Goal: Transaction & Acquisition: Book appointment/travel/reservation

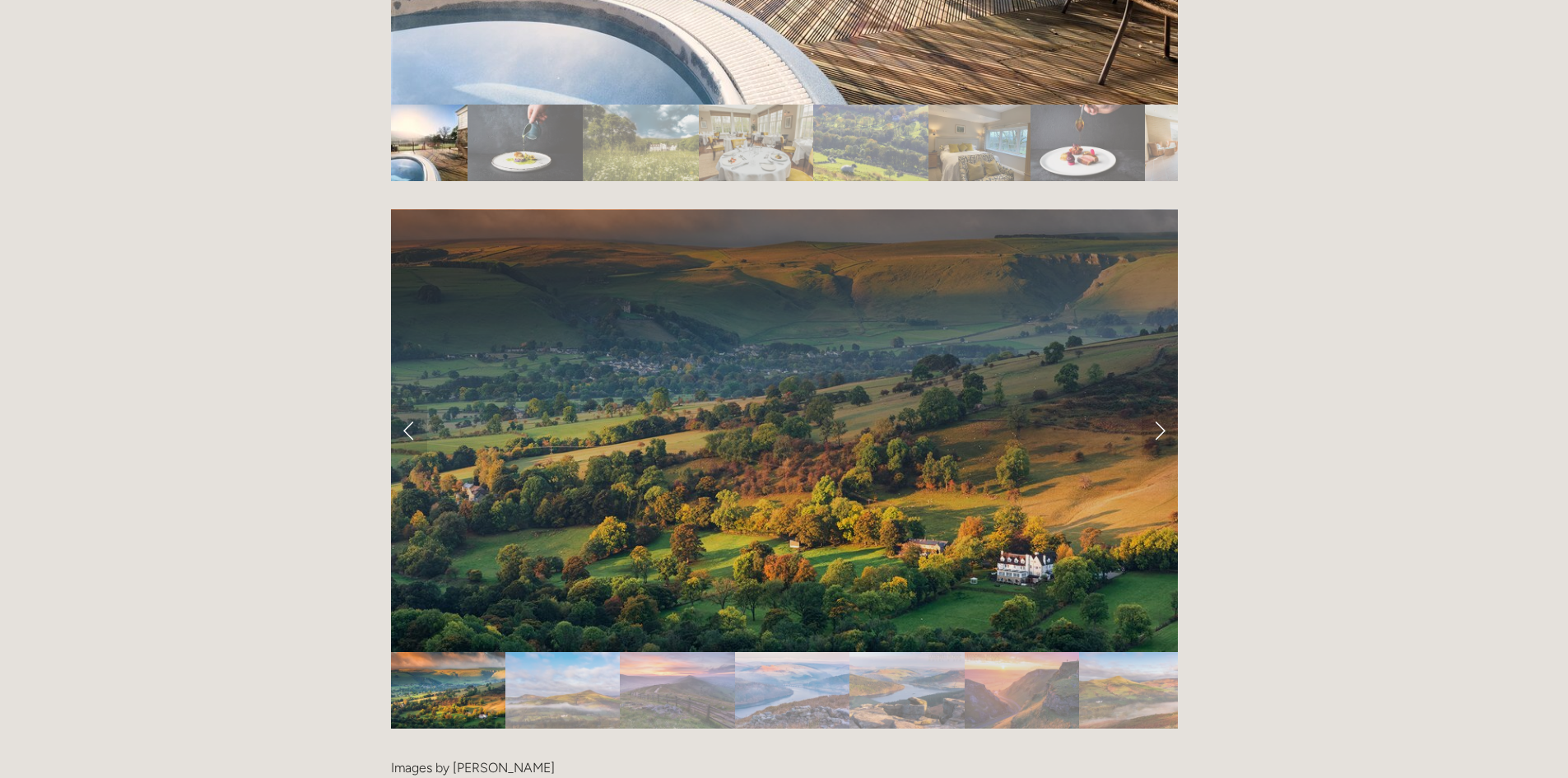
scroll to position [3374, 0]
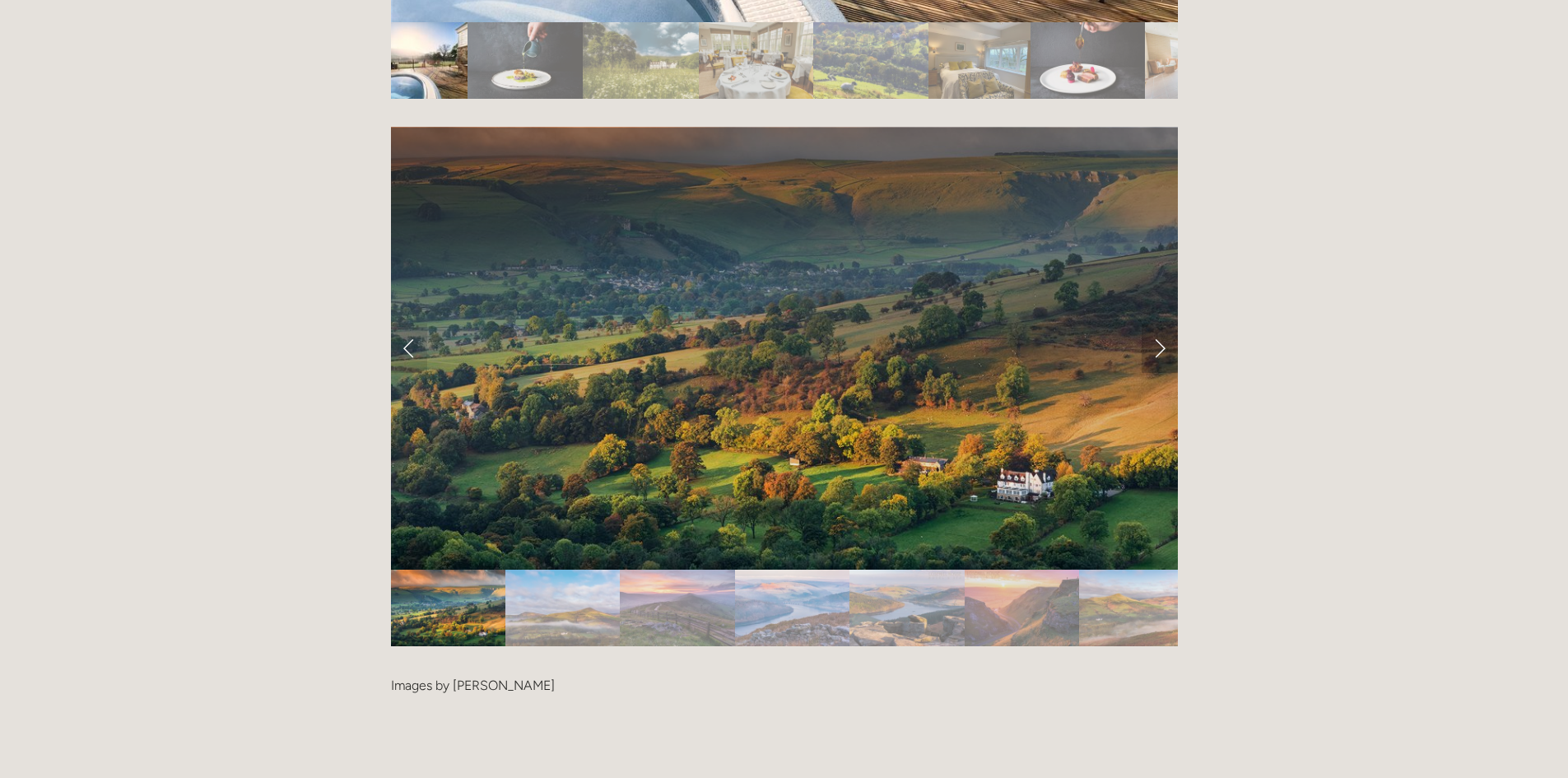
click at [1157, 324] on link "Next Slide" at bounding box center [1159, 348] width 36 height 50
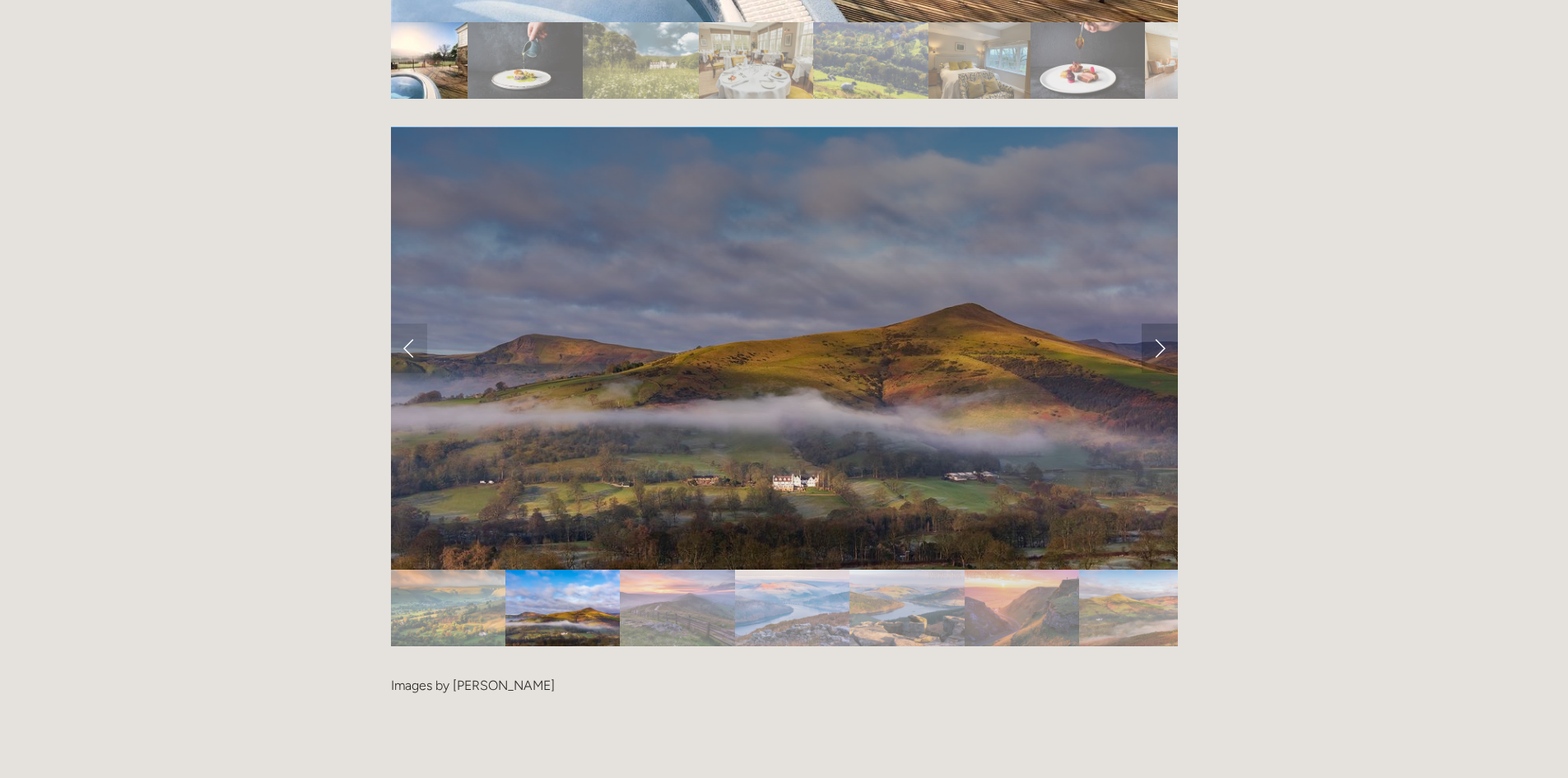
click at [1157, 324] on link "Next Slide" at bounding box center [1159, 348] width 36 height 50
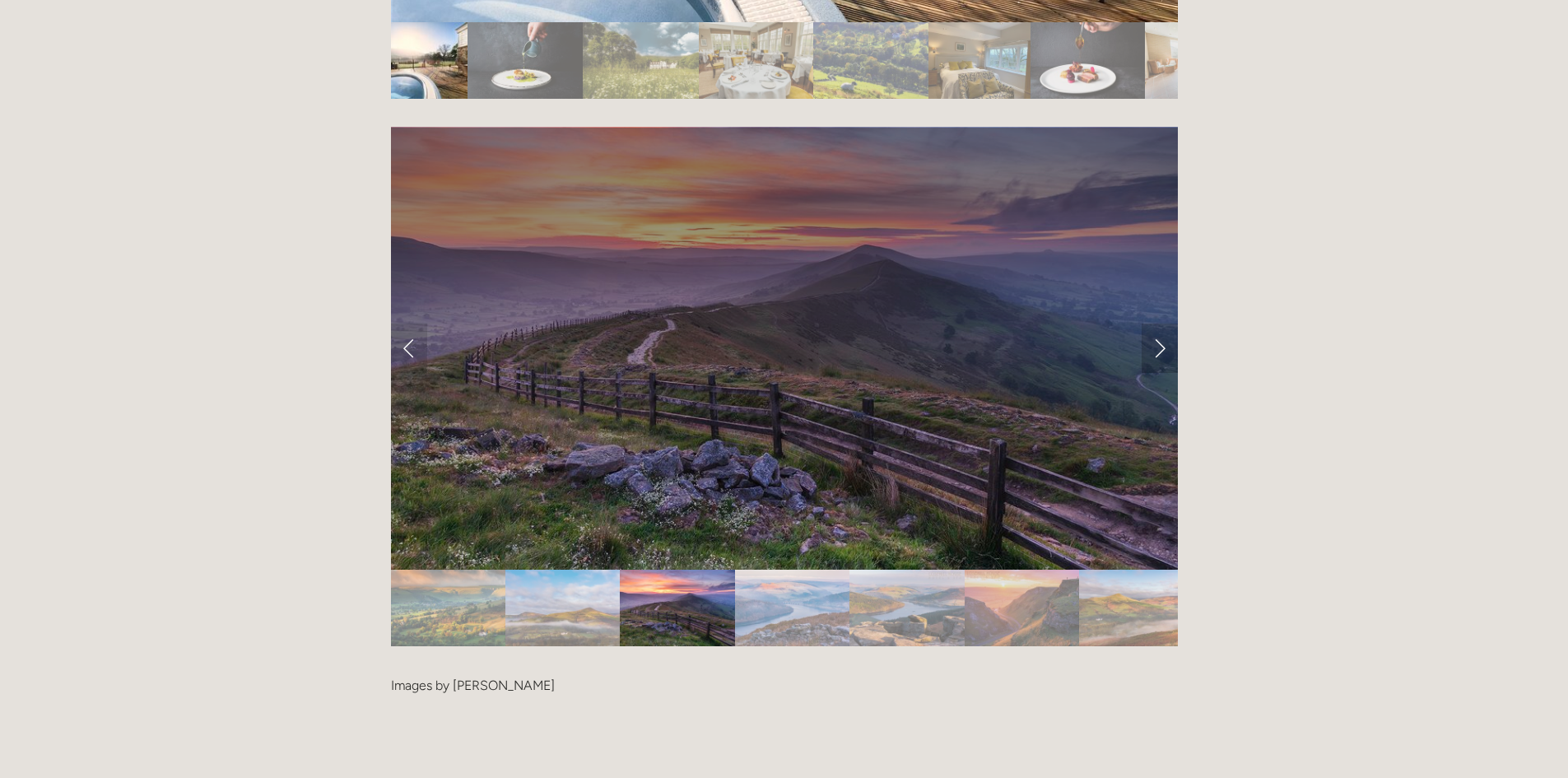
click at [1157, 324] on link "Next Slide" at bounding box center [1159, 348] width 36 height 50
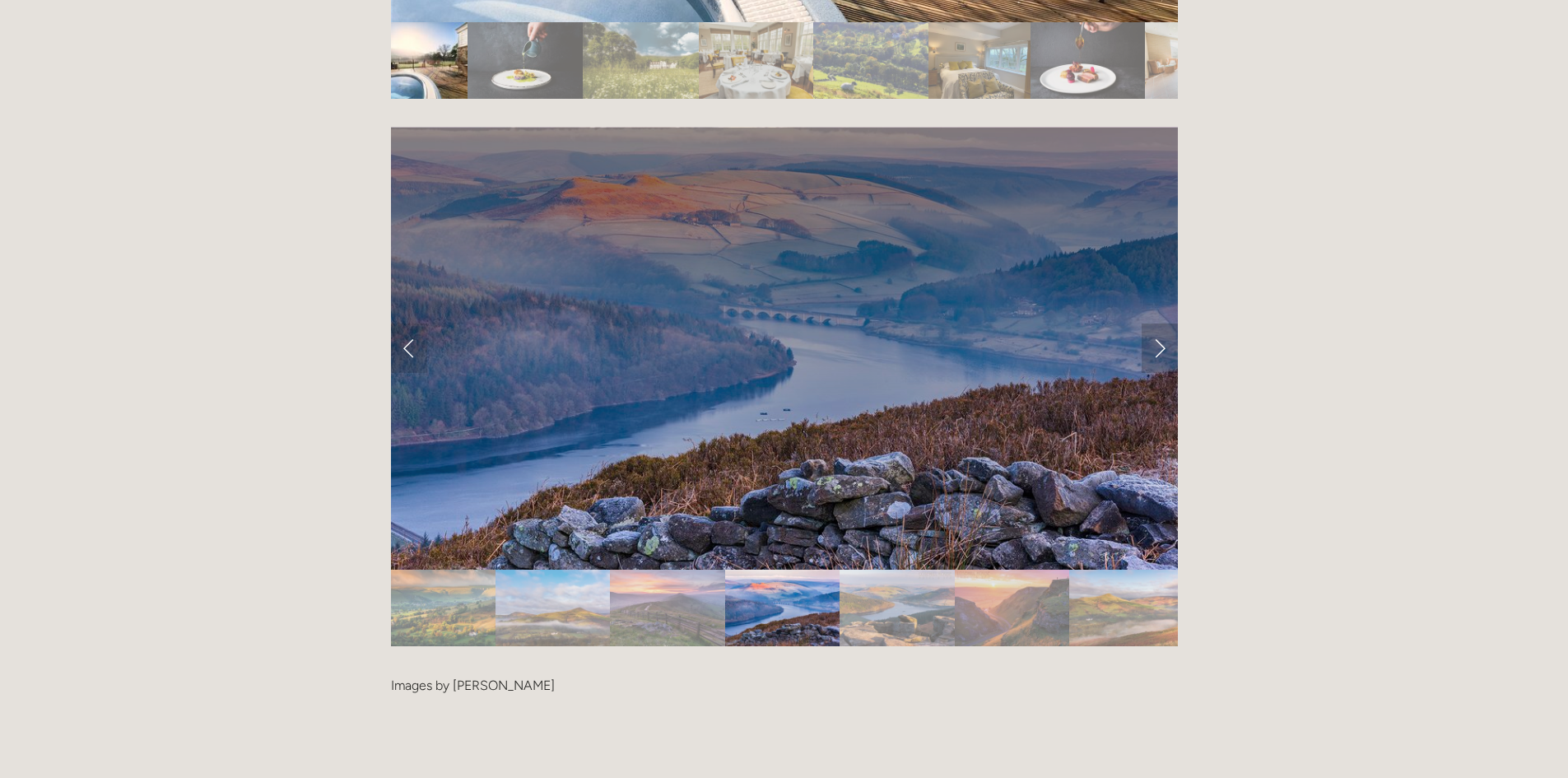
click at [1157, 324] on link "Next Slide" at bounding box center [1159, 348] width 36 height 50
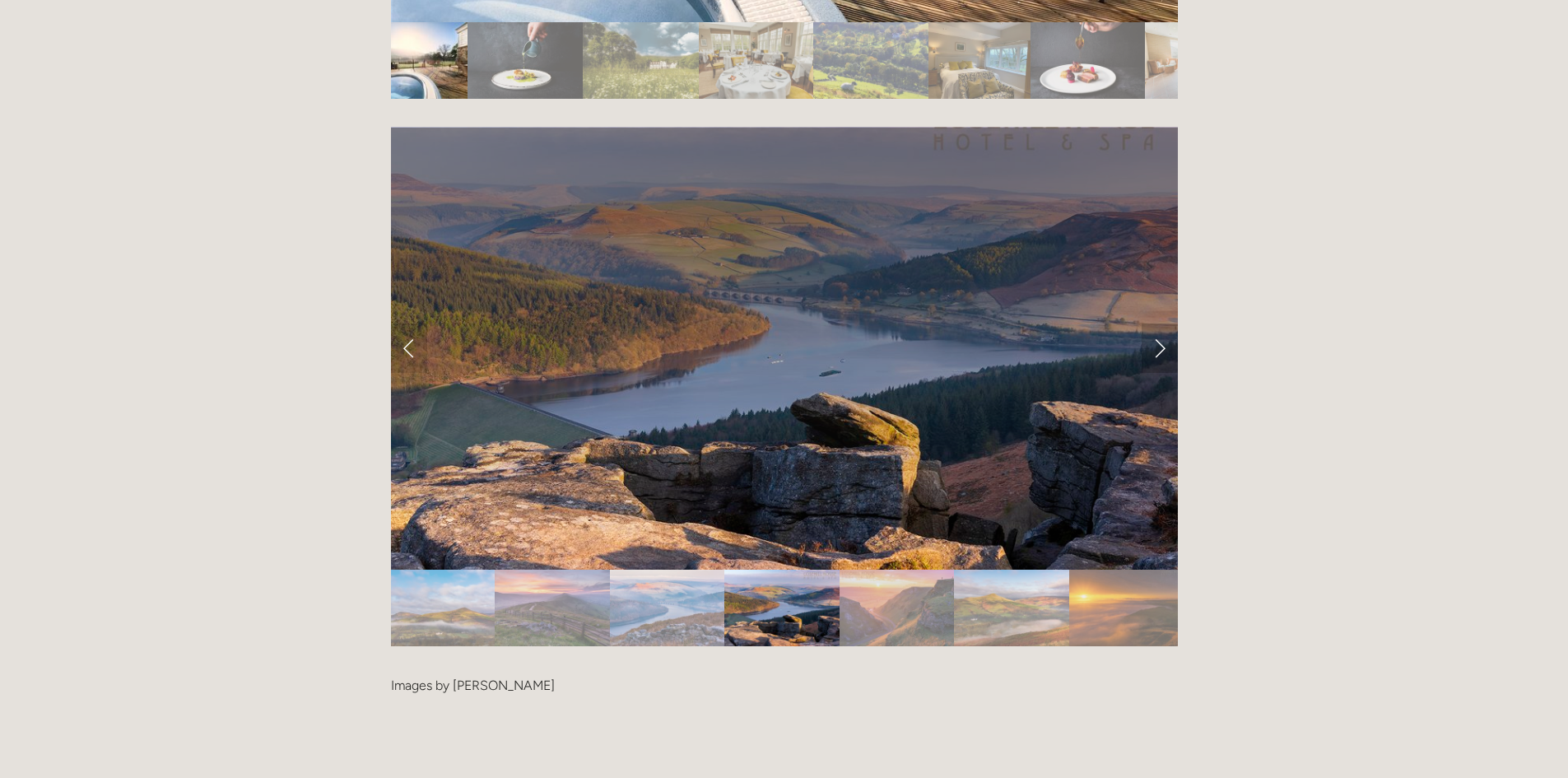
click at [1157, 324] on link "Next Slide" at bounding box center [1159, 348] width 36 height 50
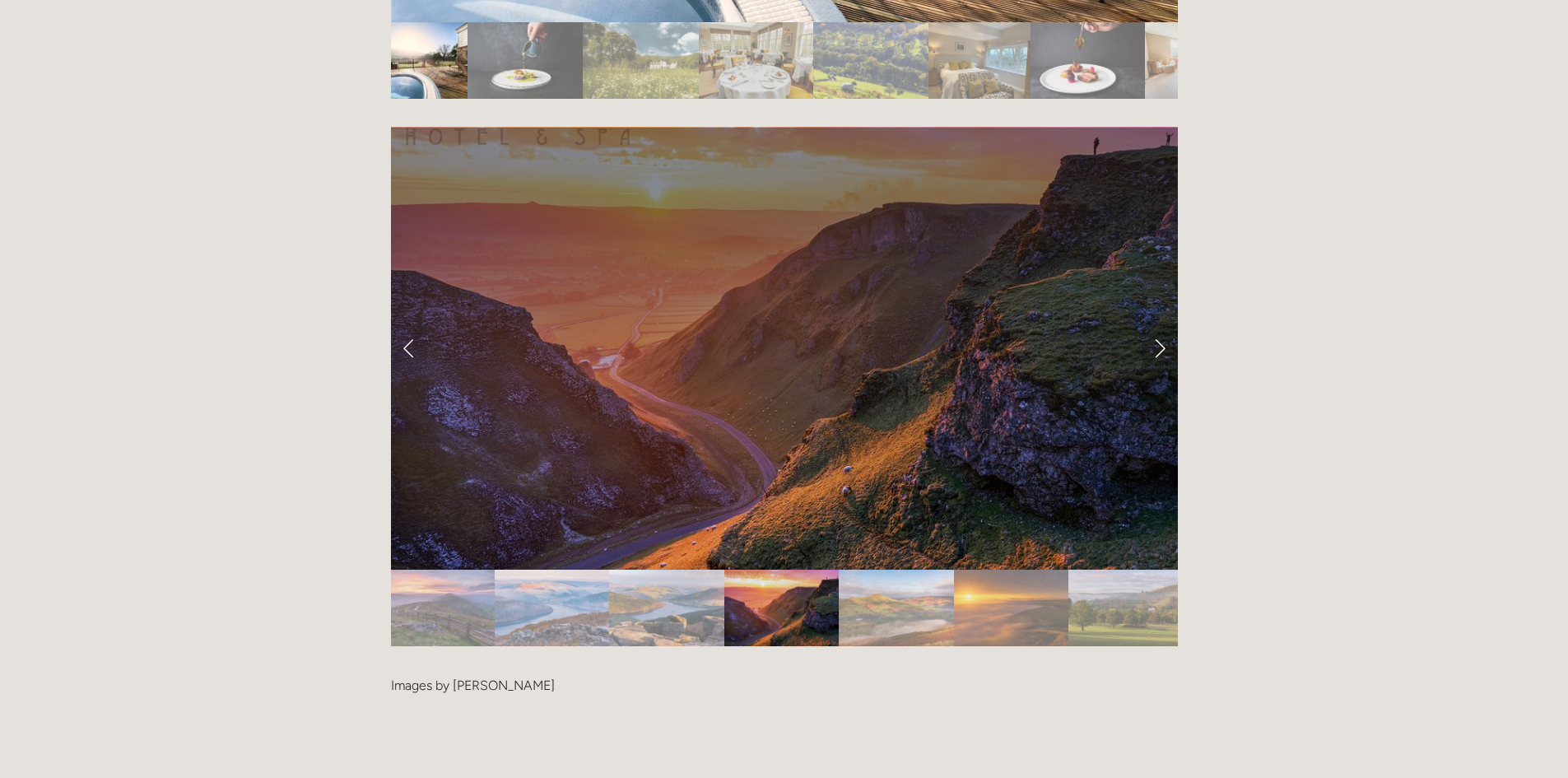
click at [1162, 324] on link "Next Slide" at bounding box center [1159, 348] width 36 height 50
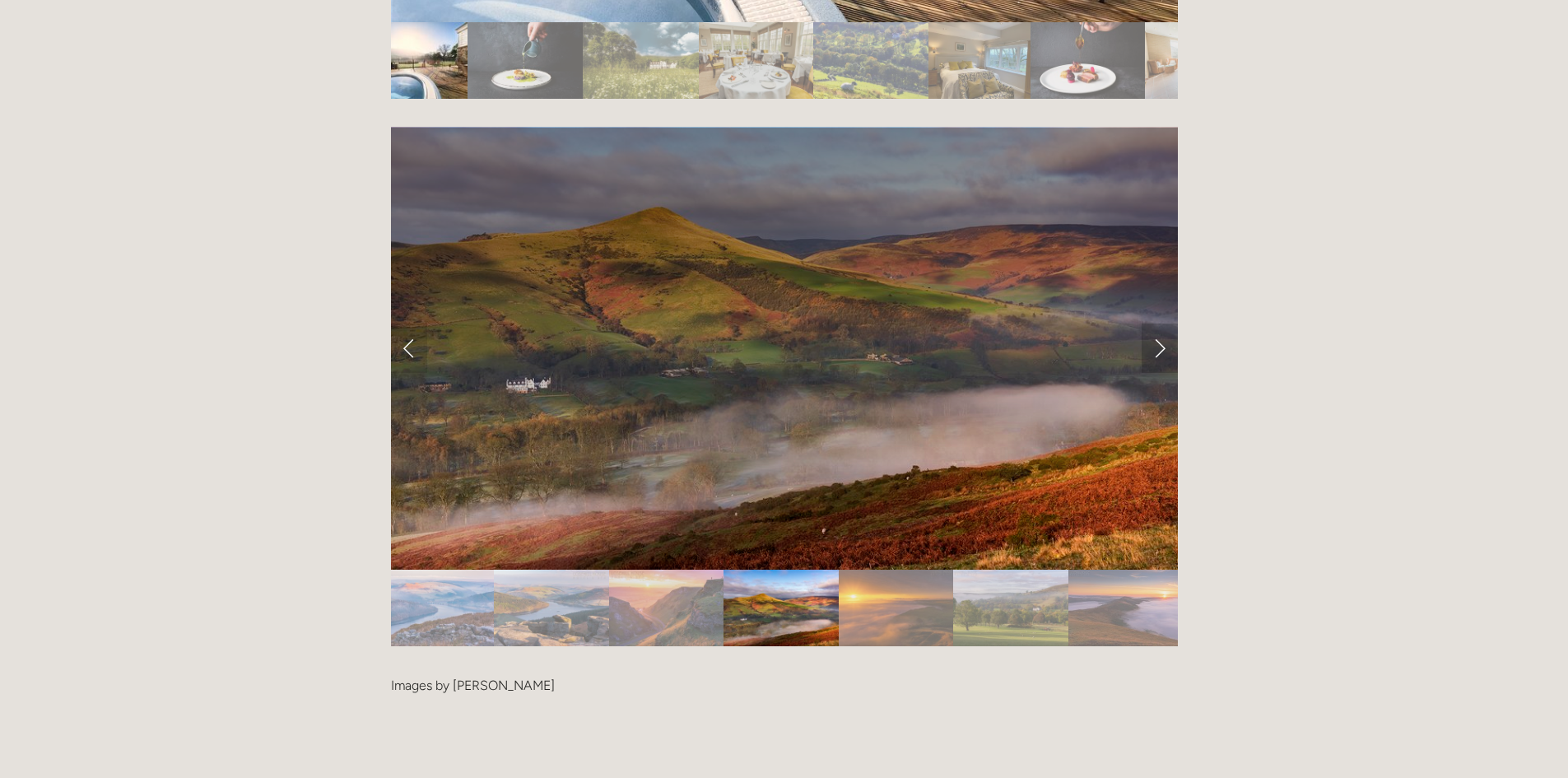
click at [1162, 324] on link "Next Slide" at bounding box center [1159, 348] width 36 height 50
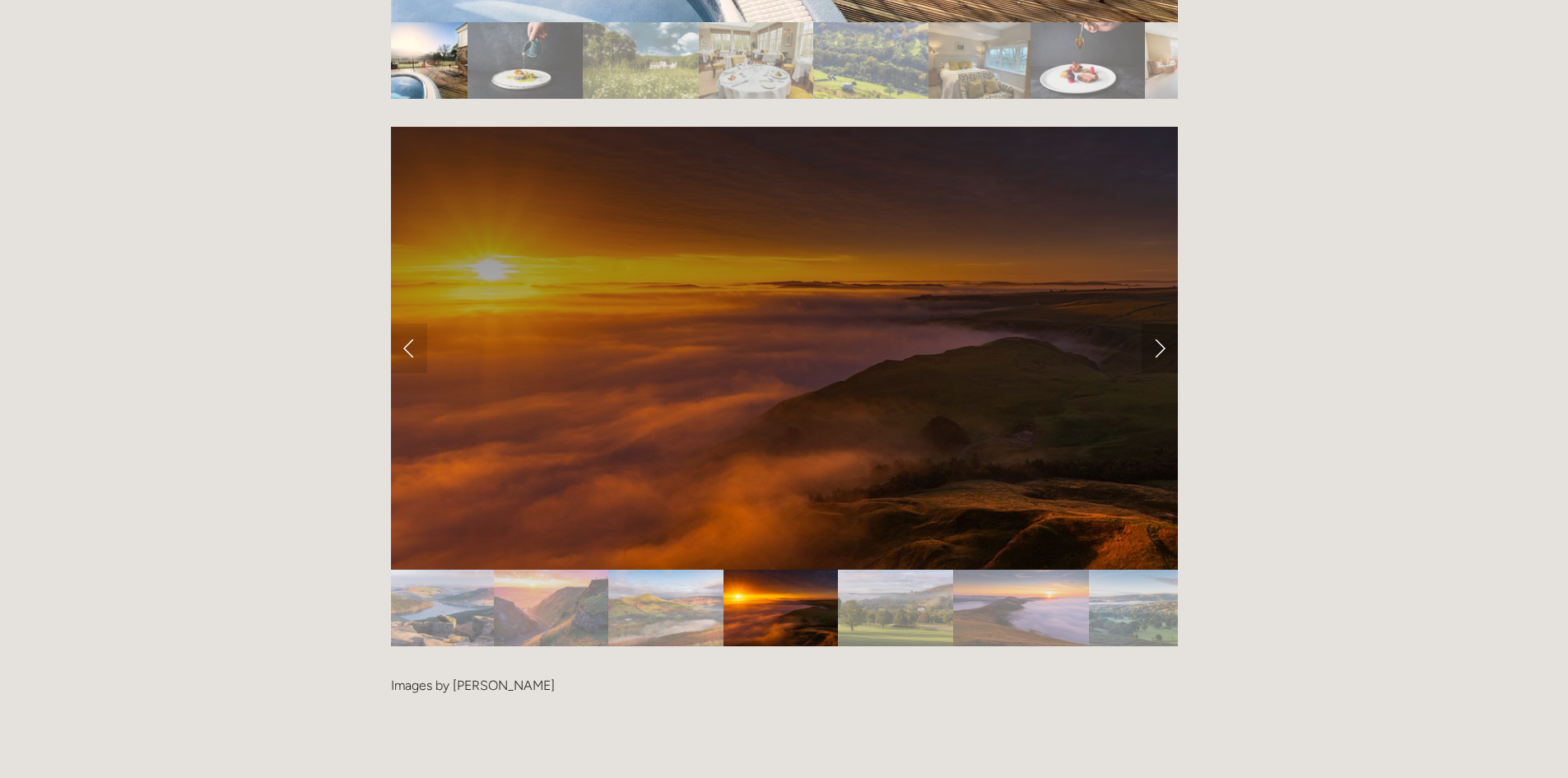
click at [1162, 324] on link "Next Slide" at bounding box center [1159, 348] width 36 height 50
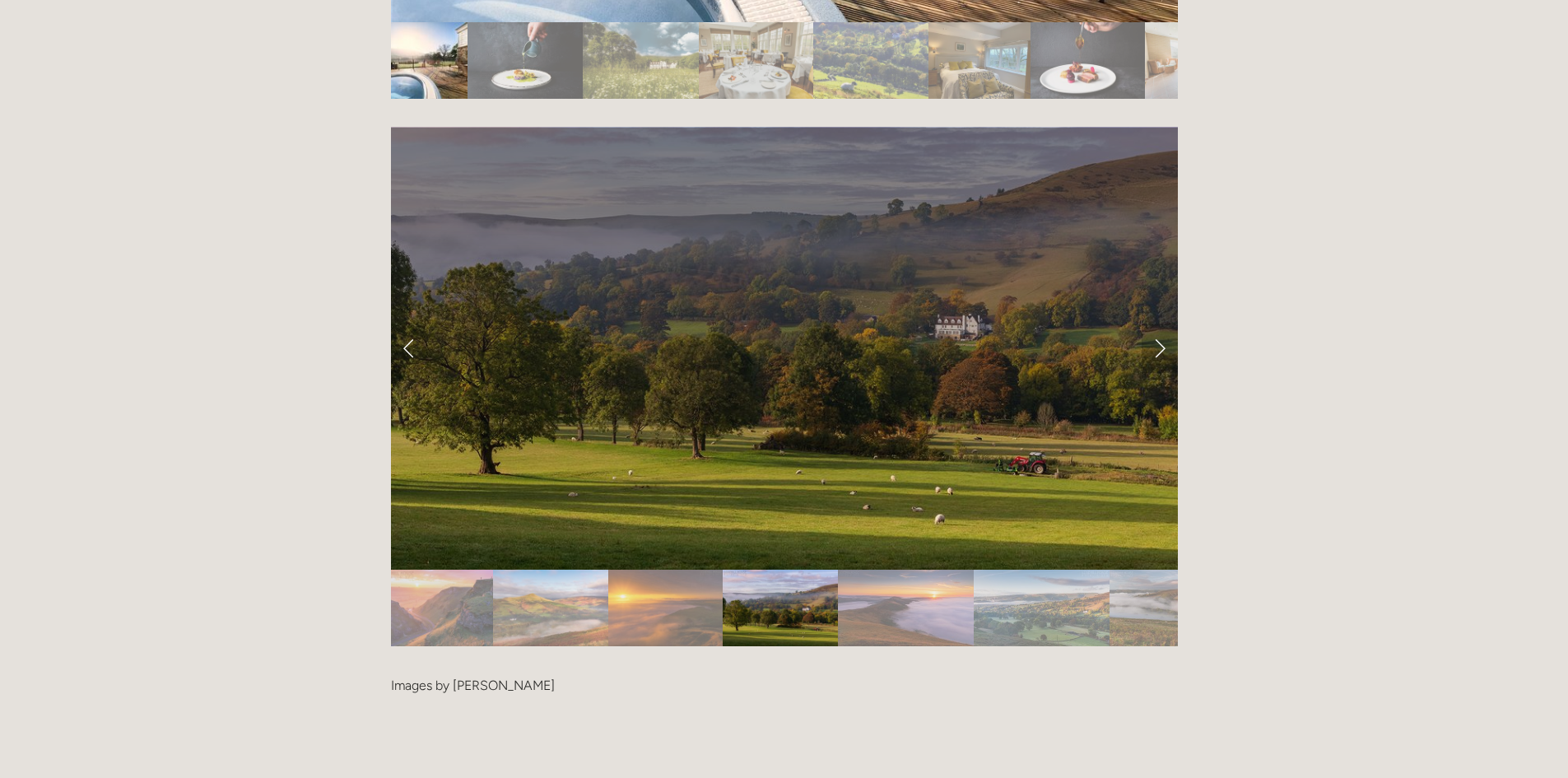
click at [1162, 324] on link "Next Slide" at bounding box center [1159, 348] width 36 height 50
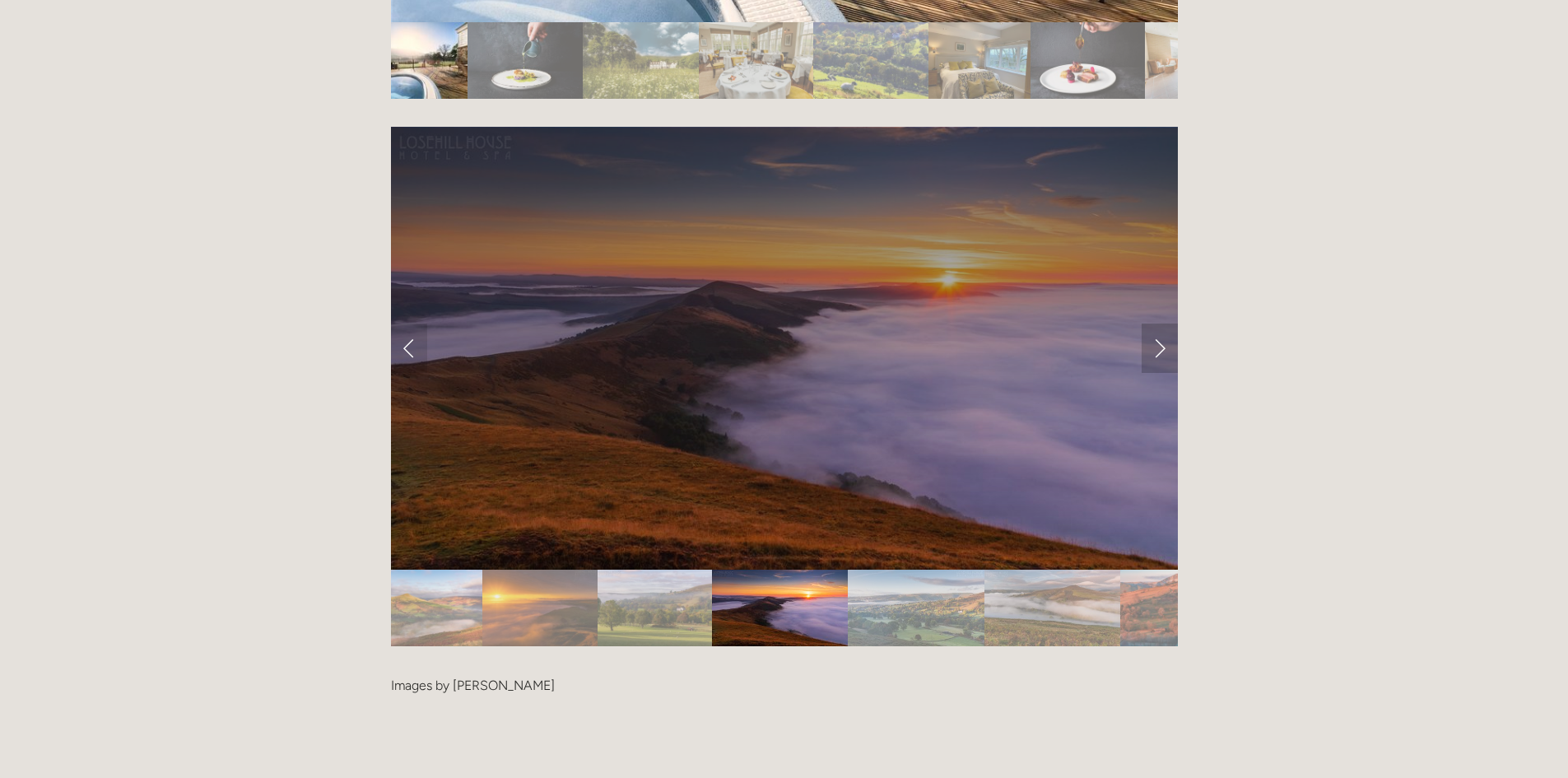
click at [1162, 324] on link "Next Slide" at bounding box center [1159, 348] width 36 height 50
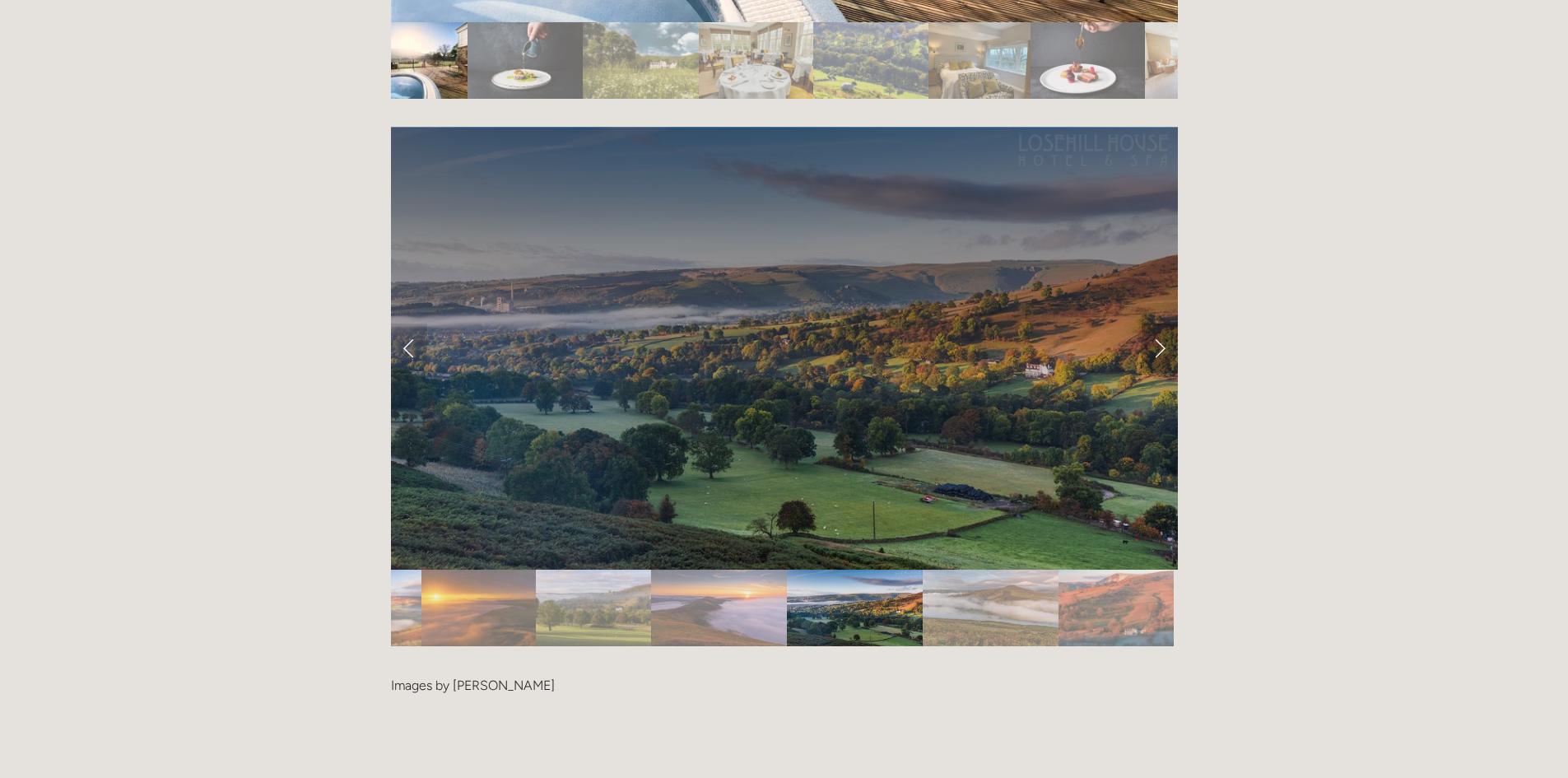
click at [1162, 324] on link "Next Slide" at bounding box center [1159, 348] width 36 height 50
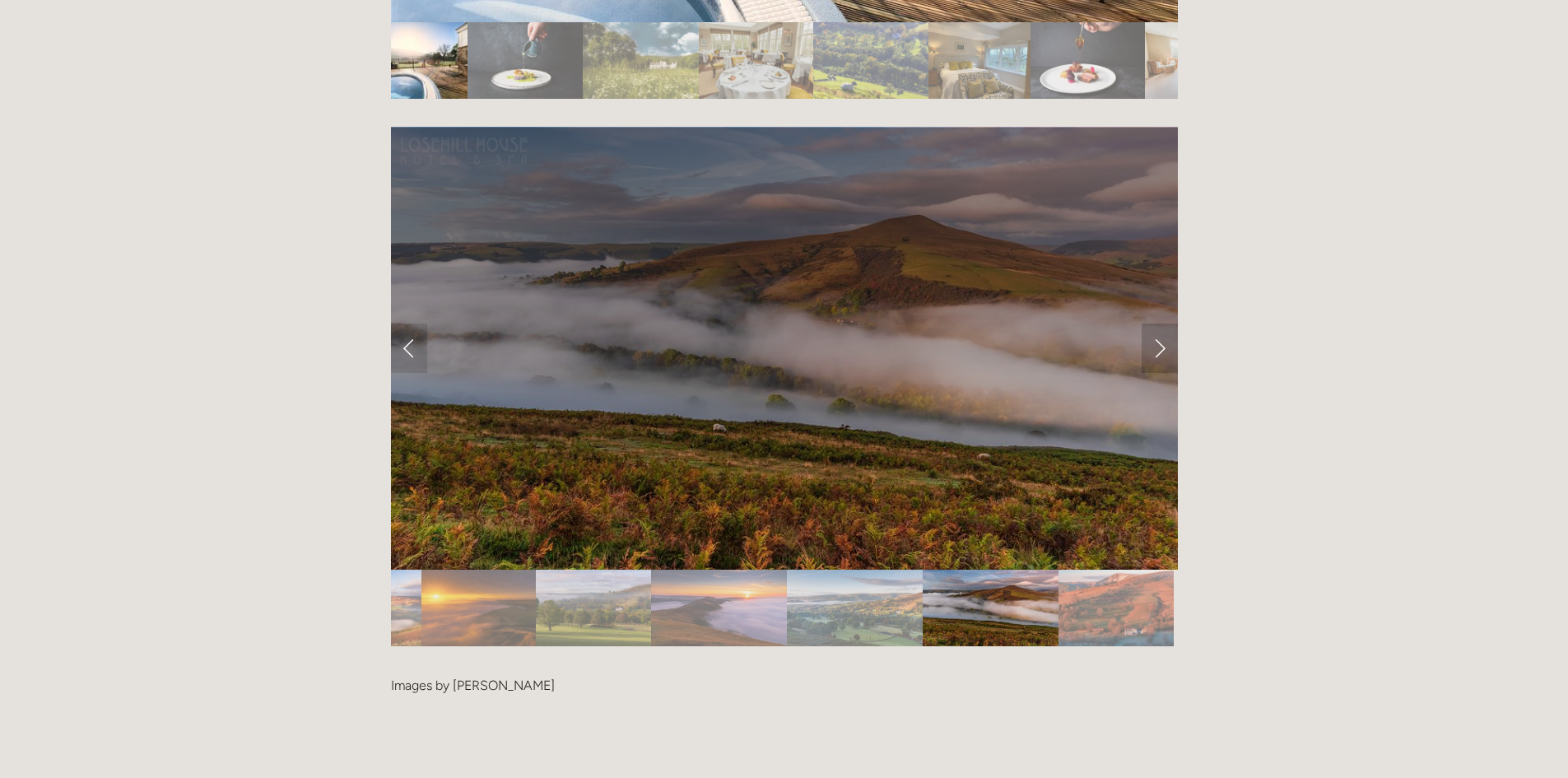
click at [1162, 324] on link "Next Slide" at bounding box center [1159, 348] width 36 height 50
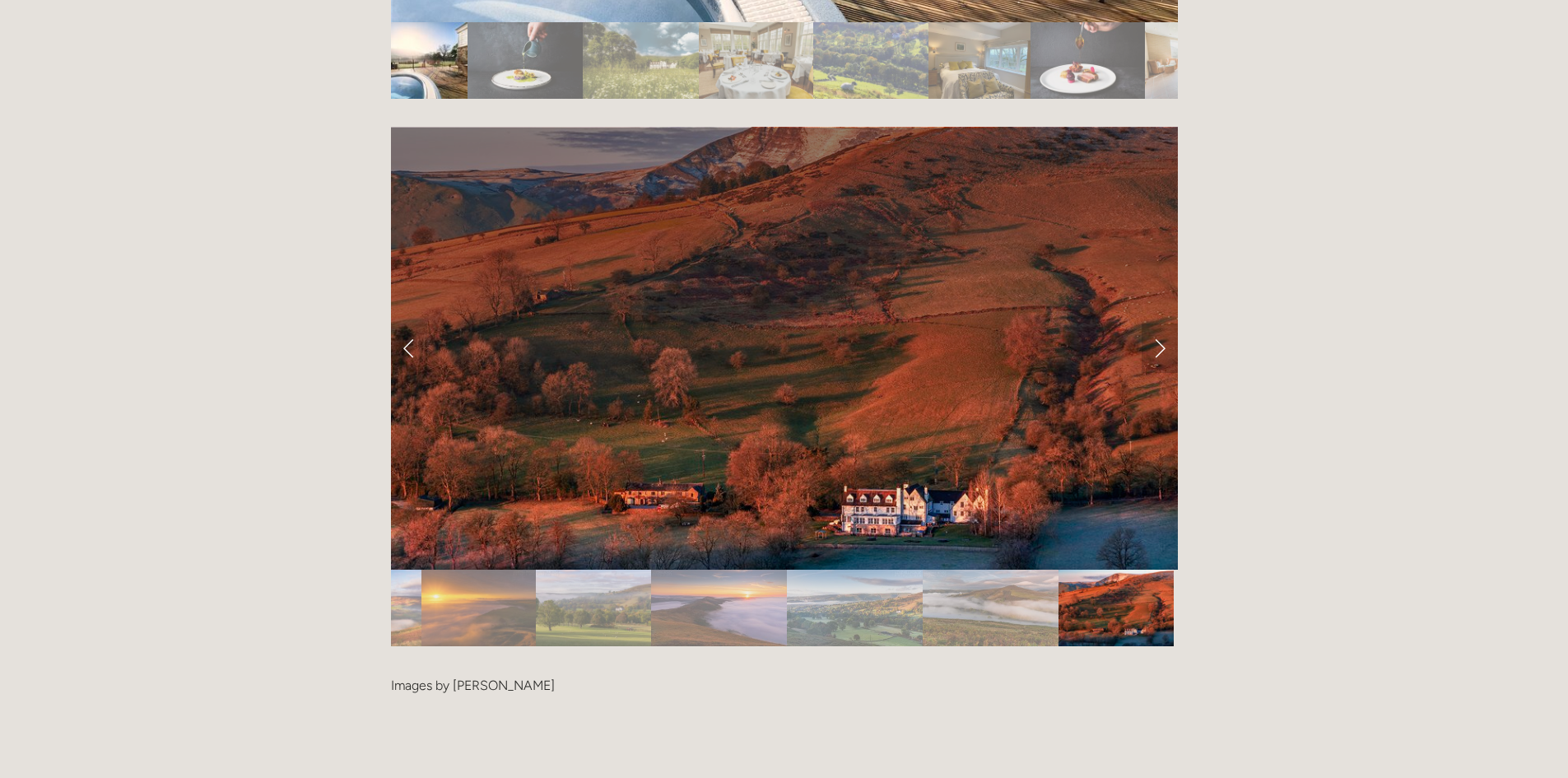
click at [1162, 324] on link "Next Slide" at bounding box center [1159, 348] width 36 height 50
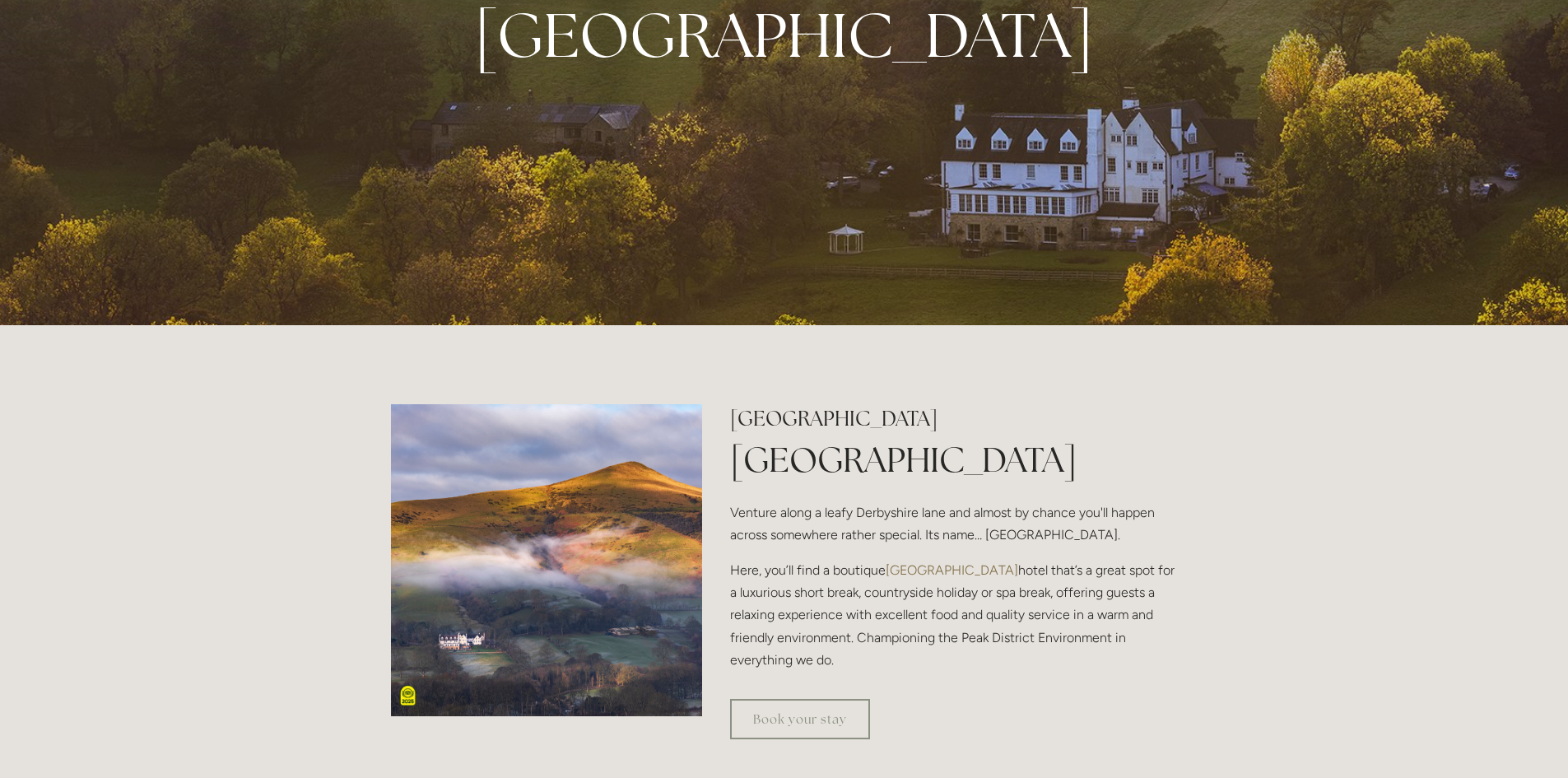
scroll to position [0, 0]
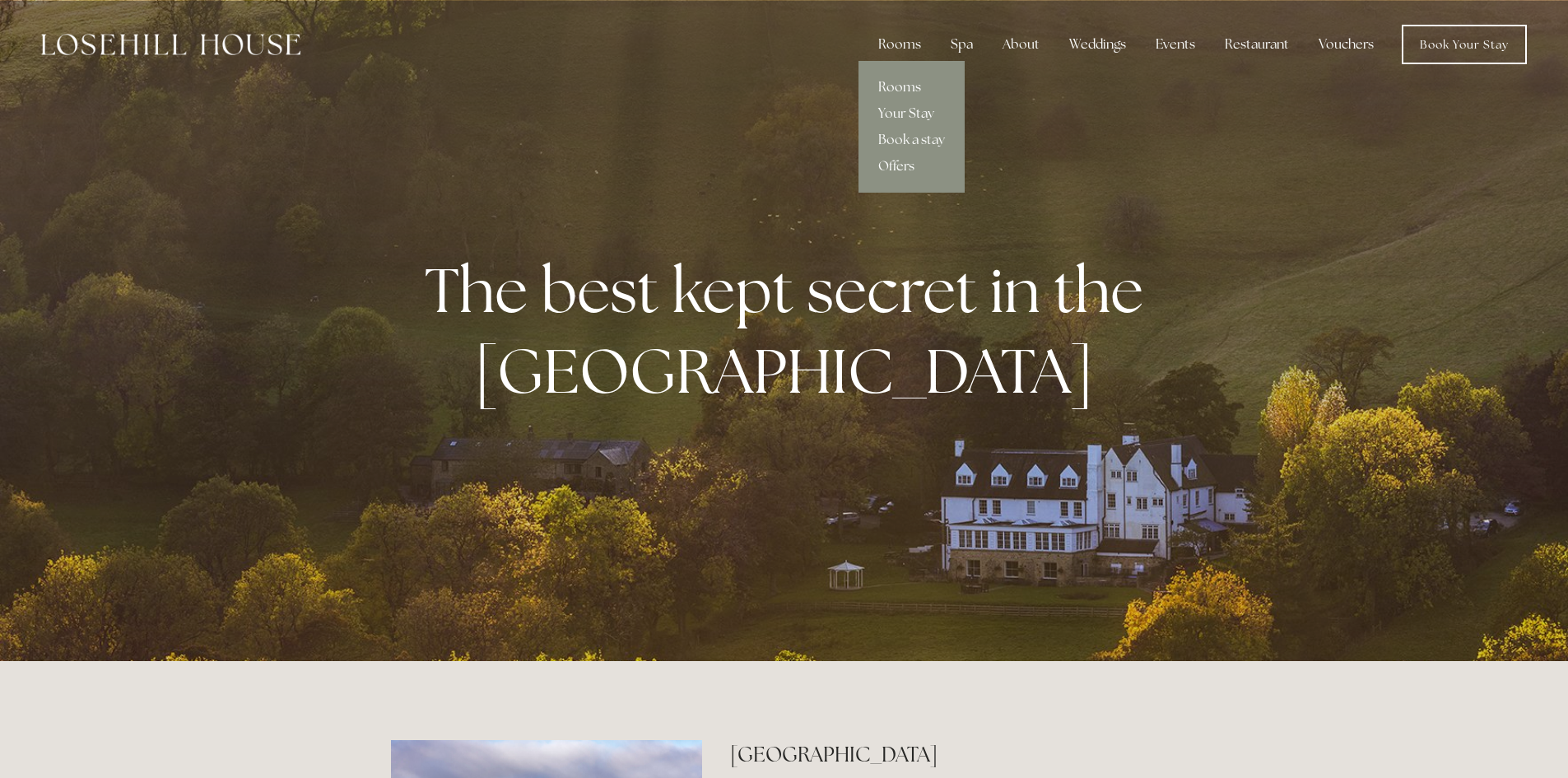
click at [899, 83] on link "Rooms" at bounding box center [911, 87] width 106 height 26
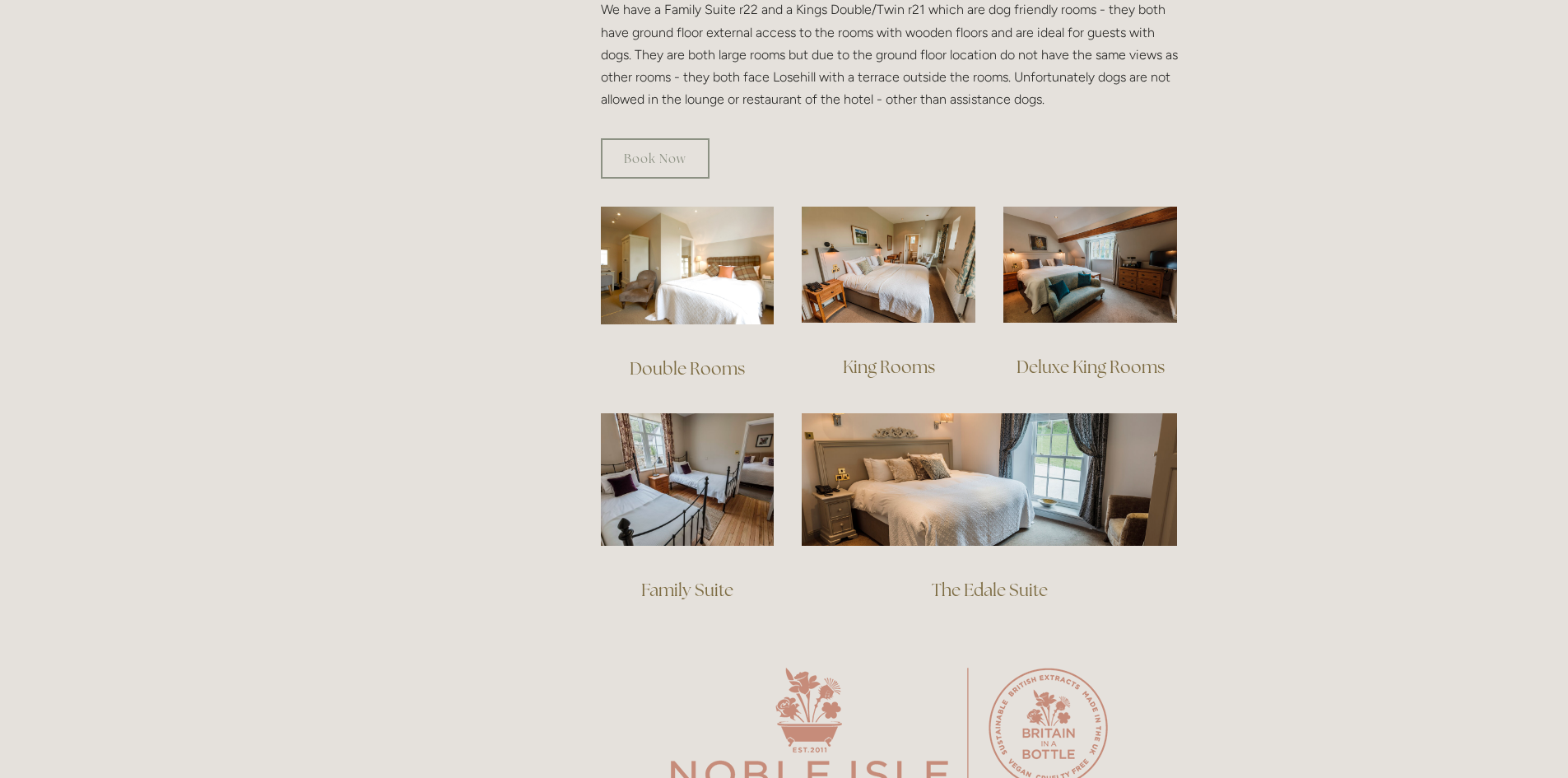
scroll to position [906, 0]
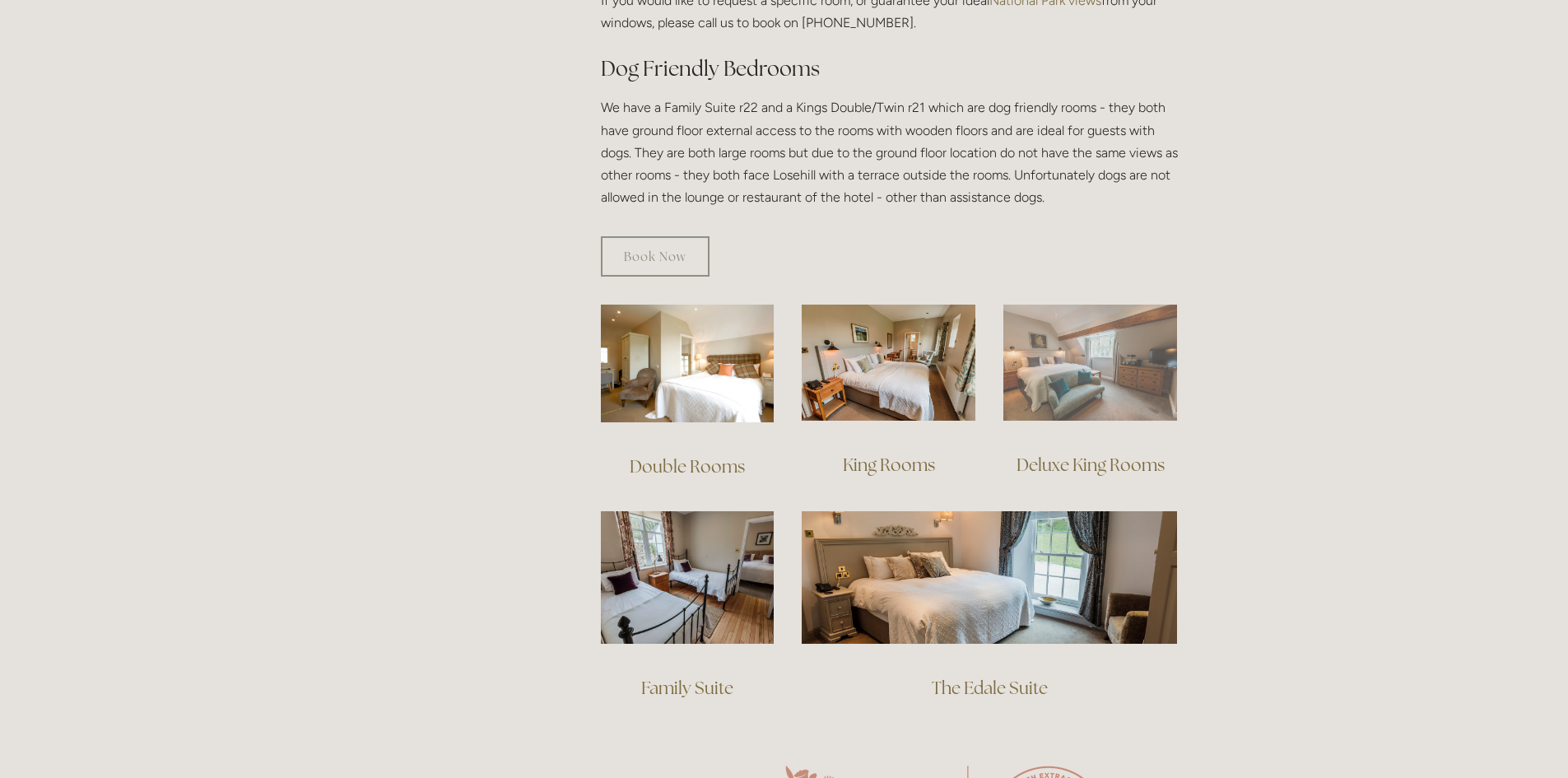
click at [1093, 340] on img at bounding box center [1090, 362] width 174 height 116
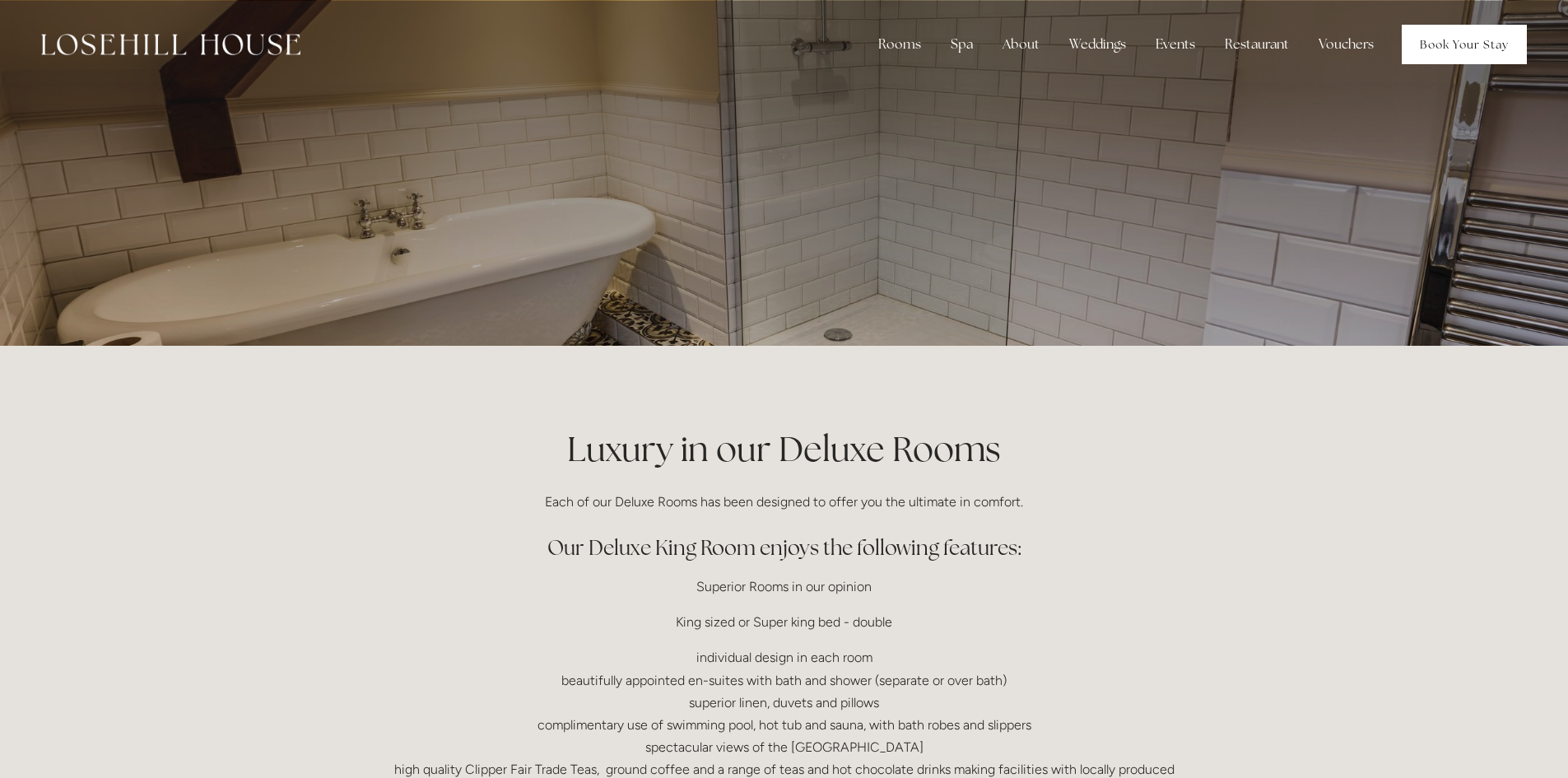
click at [1467, 50] on link "Book Your Stay" at bounding box center [1465, 44] width 125 height 40
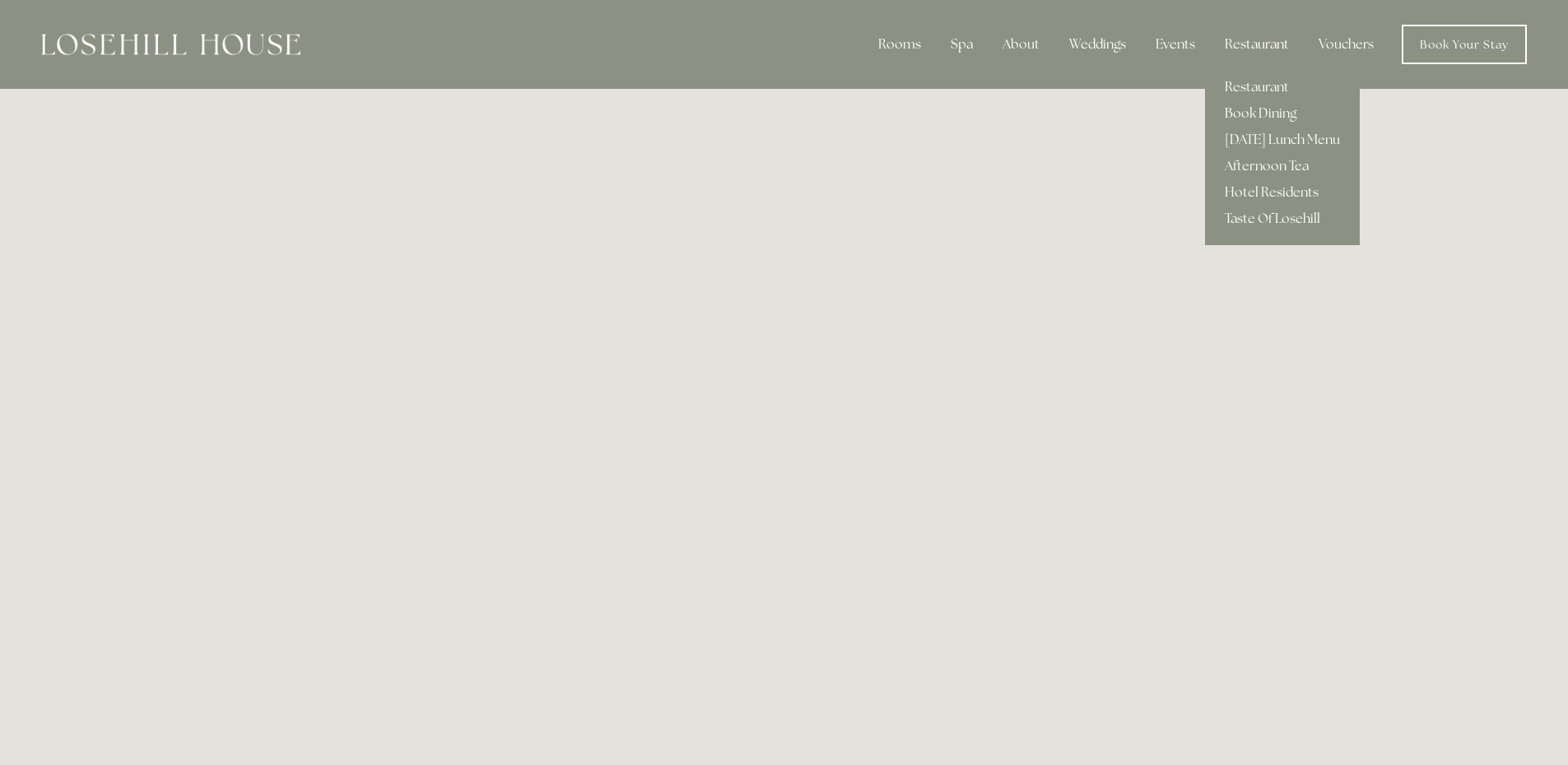
click at [1249, 37] on div "Restaurant" at bounding box center [1257, 45] width 91 height 33
